Goal: Task Accomplishment & Management: Manage account settings

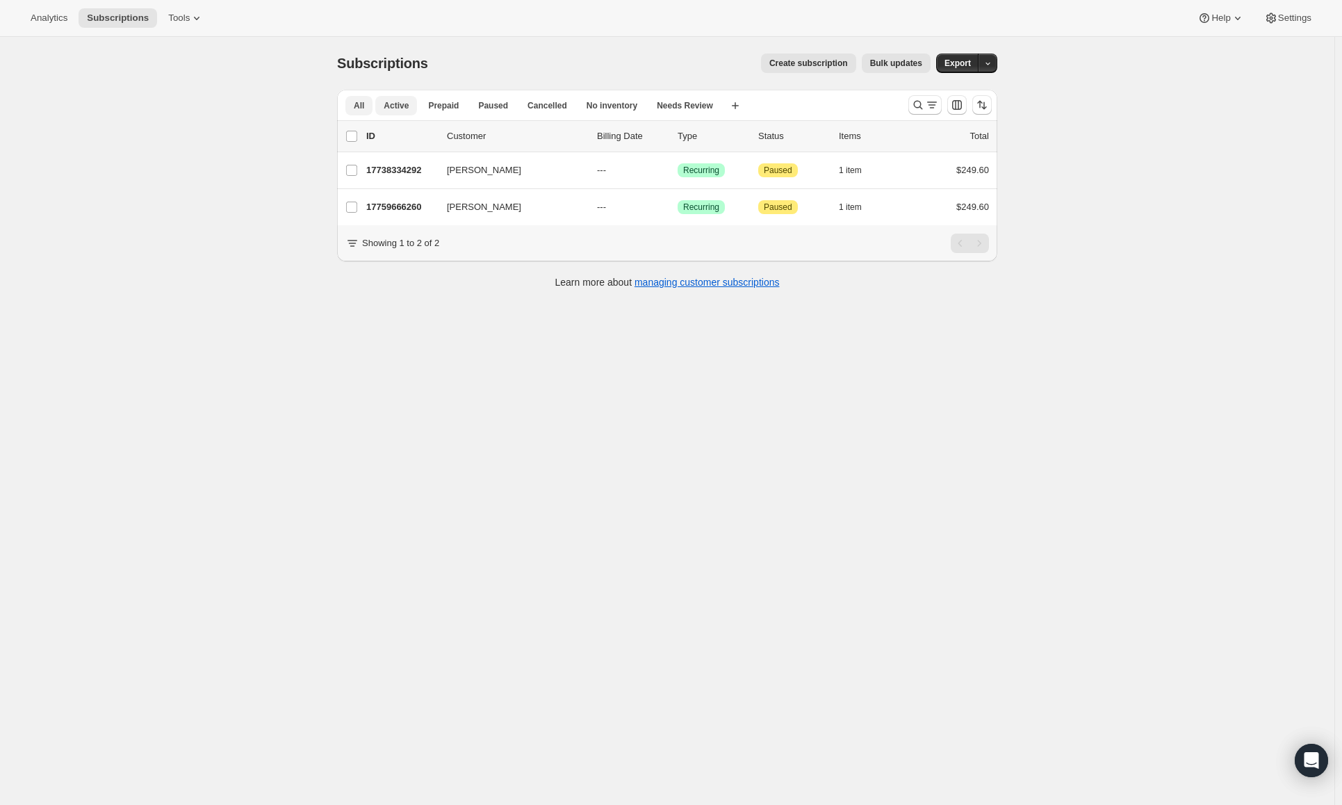
click at [402, 102] on span "Active" at bounding box center [396, 105] width 25 height 11
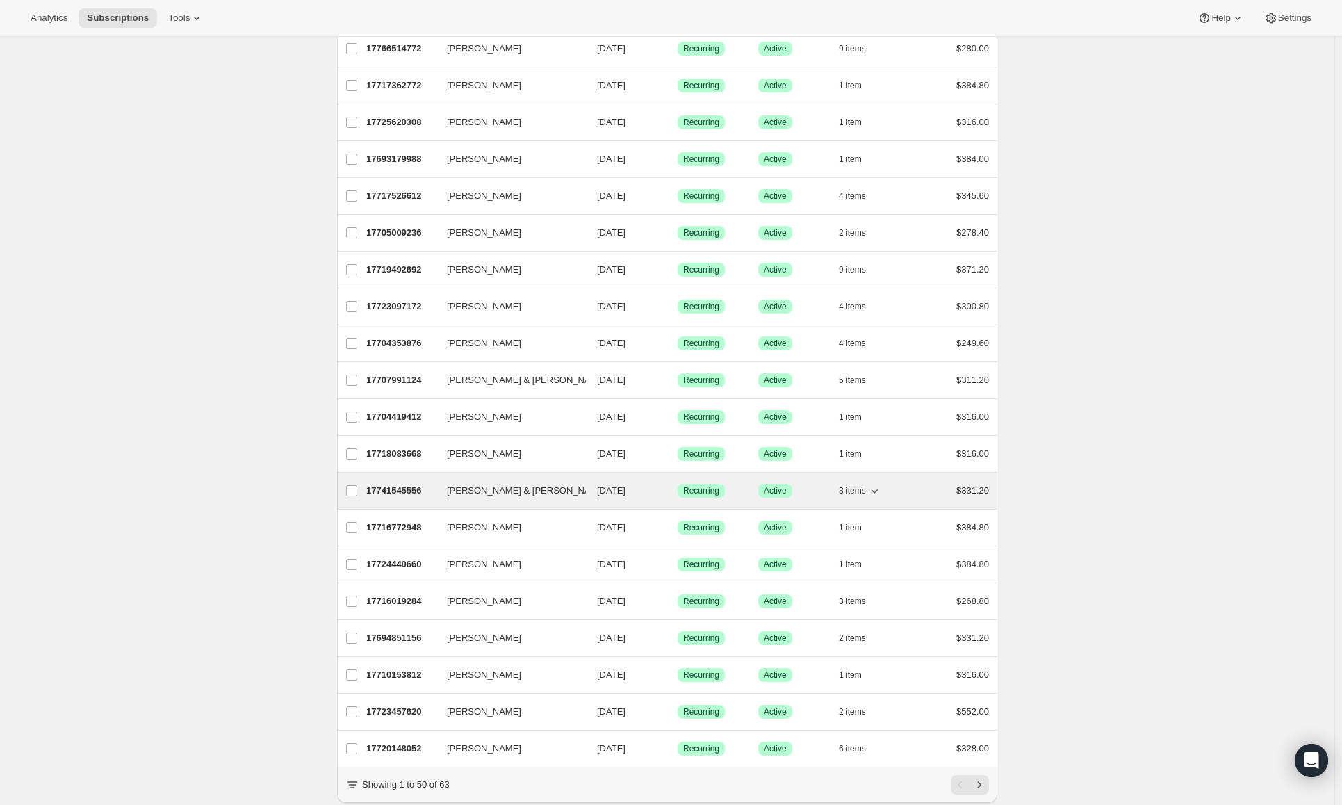
scroll to position [1276, 0]
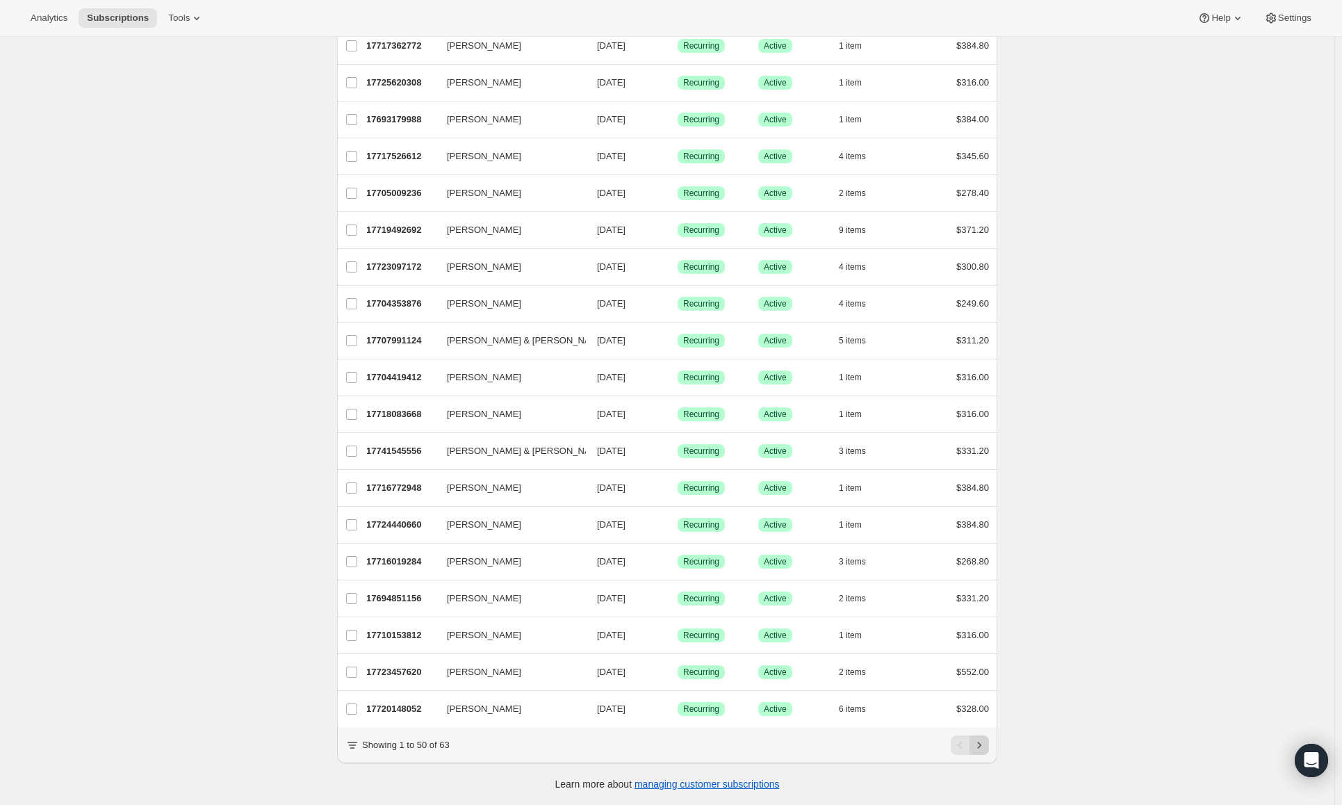
click at [977, 739] on icon "Next" at bounding box center [979, 745] width 14 height 14
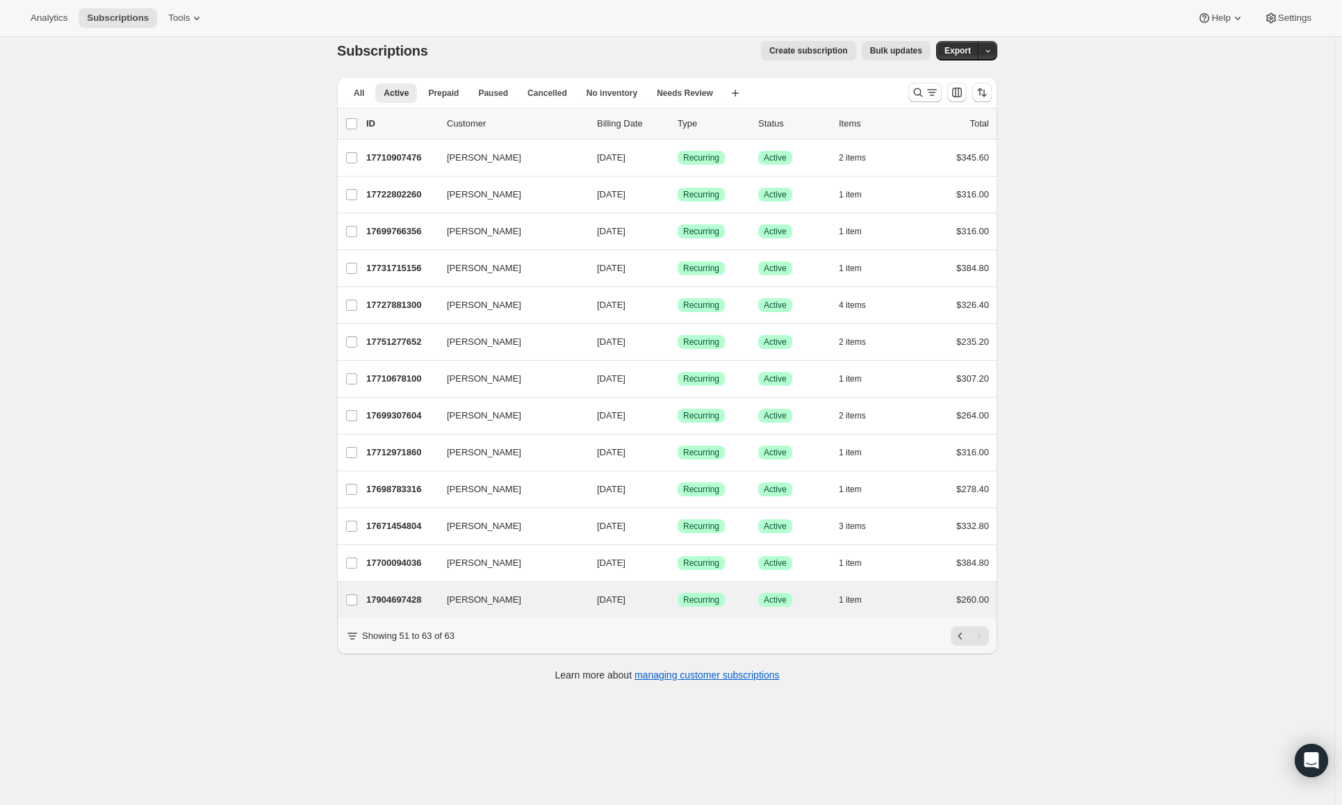
scroll to position [0, 0]
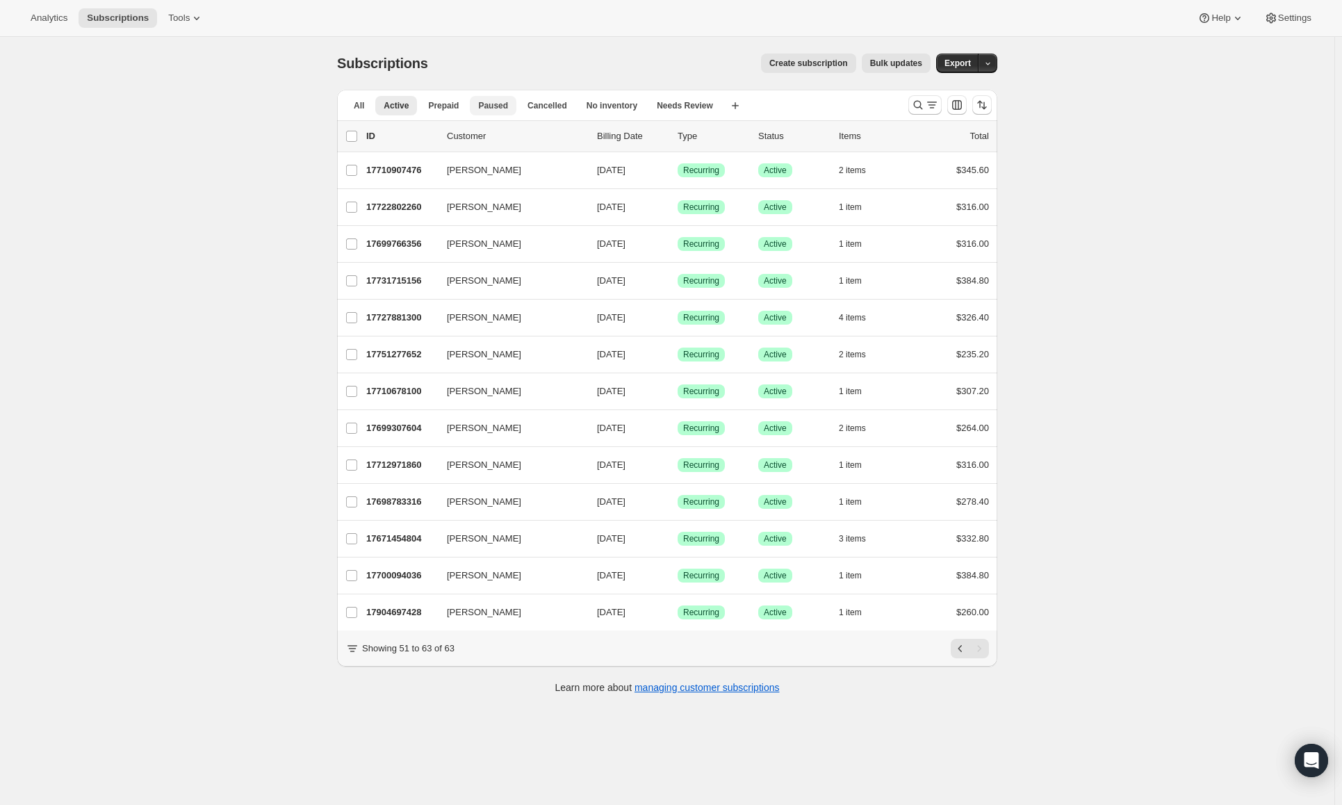
click at [486, 102] on span "Paused" at bounding box center [493, 105] width 30 height 11
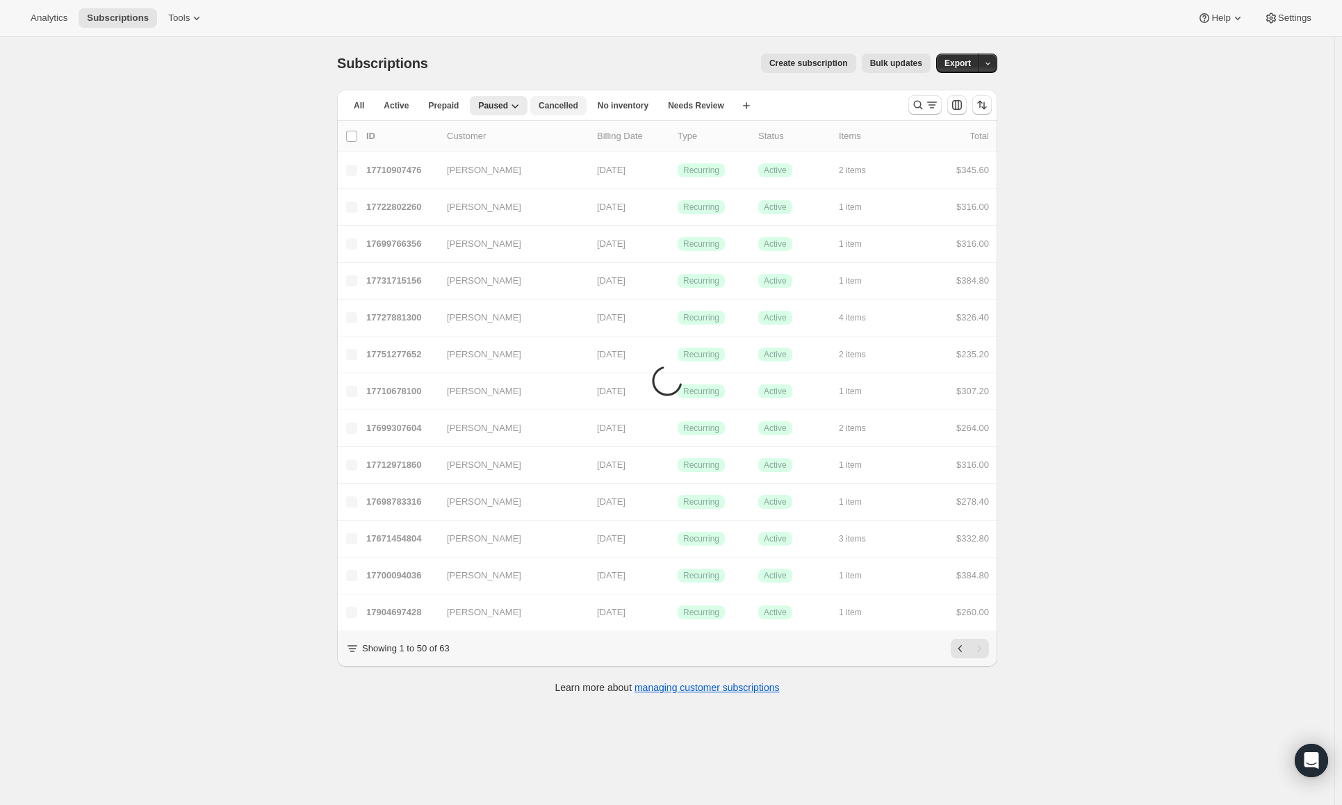
click at [553, 104] on span "Cancelled" at bounding box center [559, 105] width 40 height 11
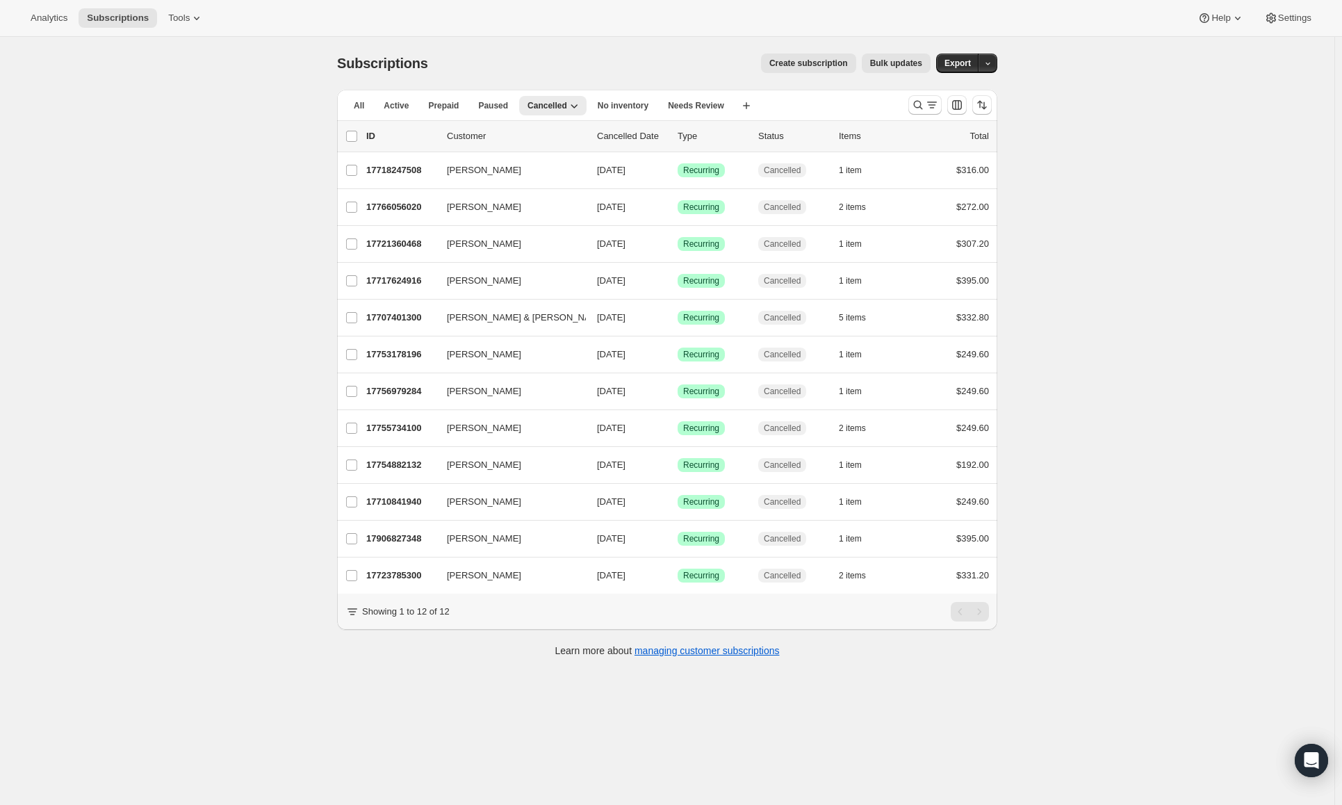
click at [553, 104] on span "Cancelled" at bounding box center [547, 105] width 40 height 11
click at [535, 42] on div "Subscriptions. This page is ready Subscriptions Create subscription Bulk update…" at bounding box center [667, 63] width 660 height 53
click at [709, 102] on span "Needs Review" at bounding box center [696, 105] width 56 height 11
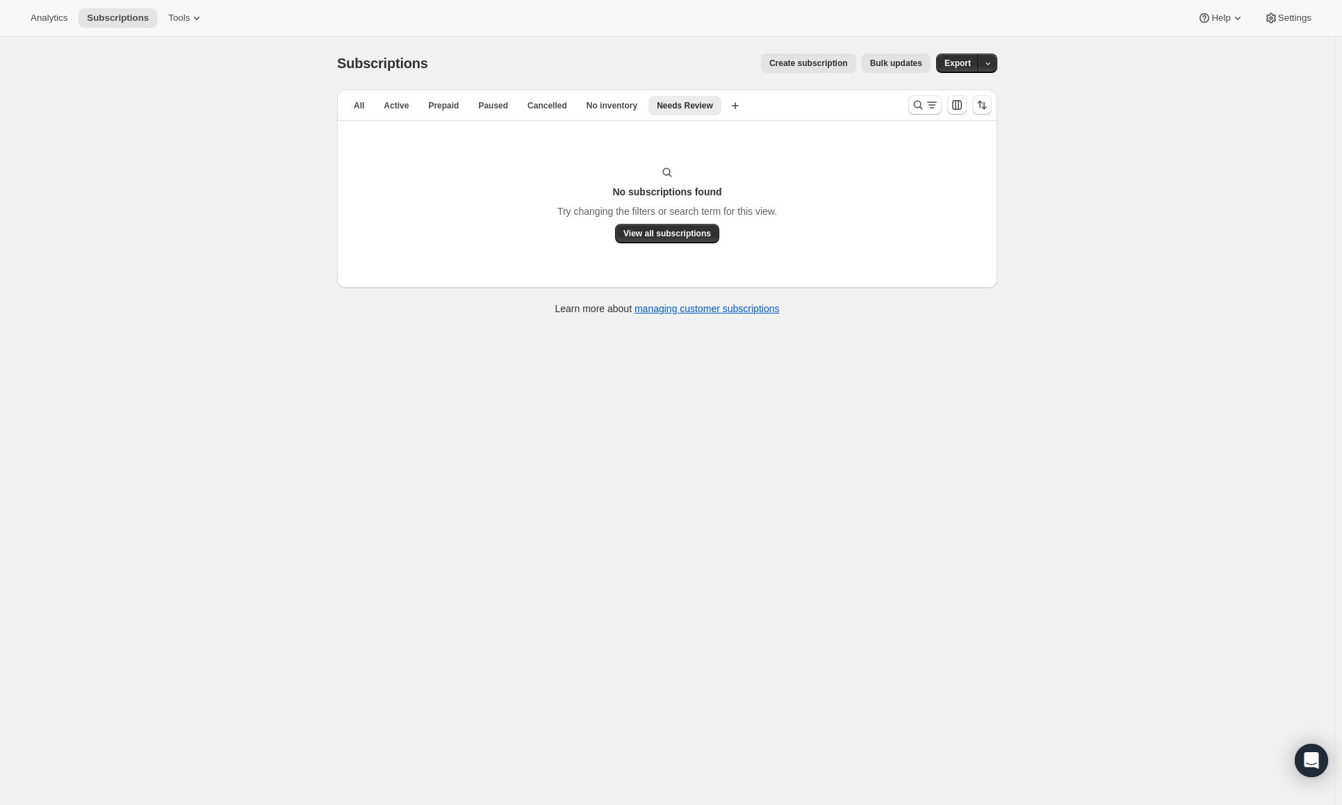
click at [1108, 192] on div "Subscriptions. This page is ready Subscriptions Create subscription Bulk update…" at bounding box center [667, 439] width 1334 height 805
